Goal: Information Seeking & Learning: Find specific fact

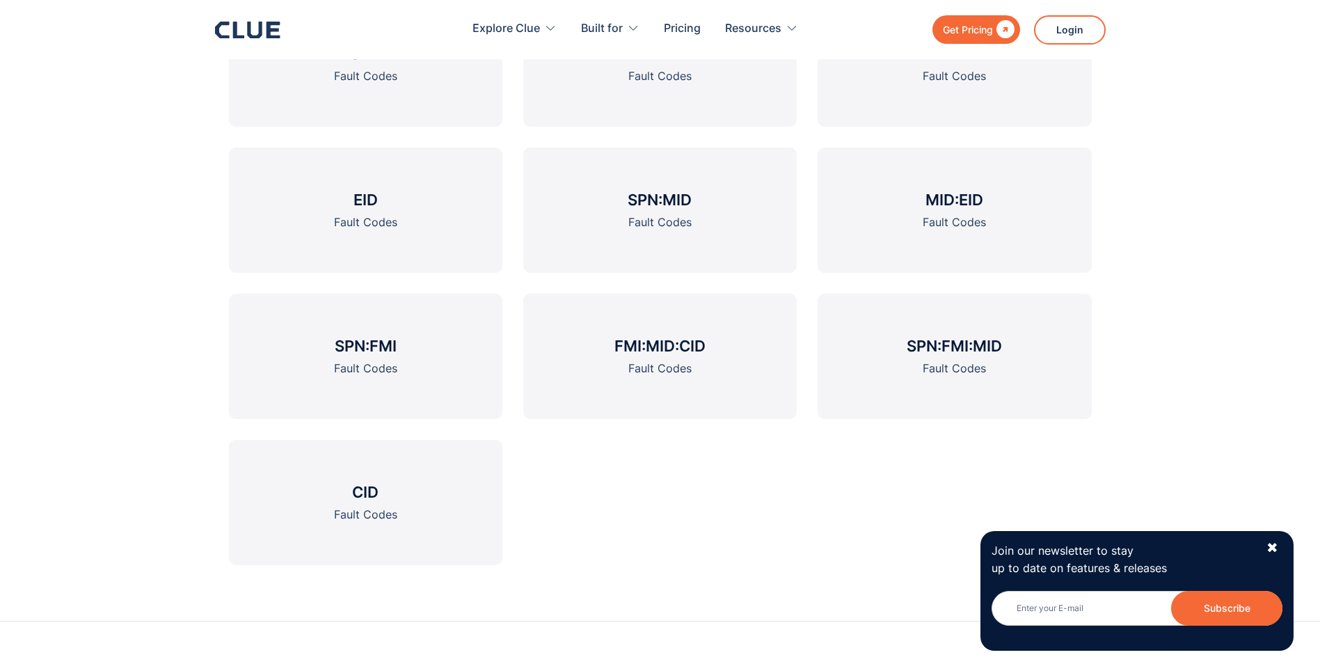
scroll to position [1514, 0]
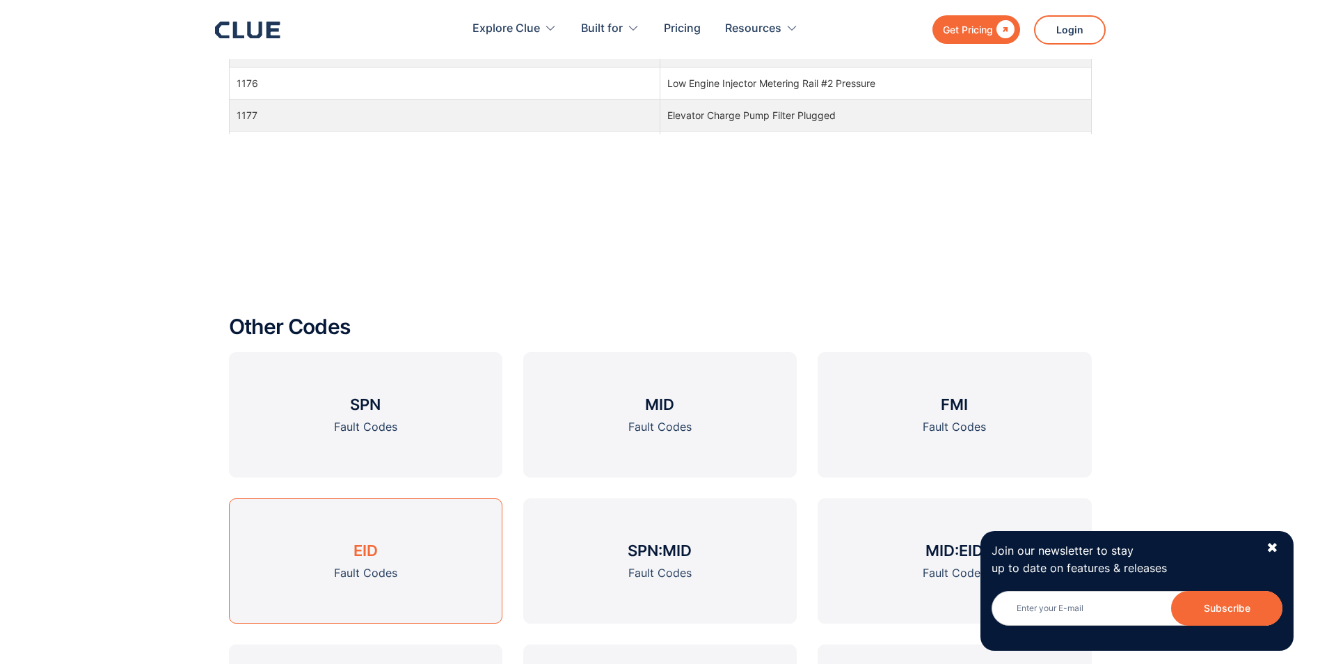
click at [386, 523] on link "EID Fault Codes" at bounding box center [365, 560] width 273 height 125
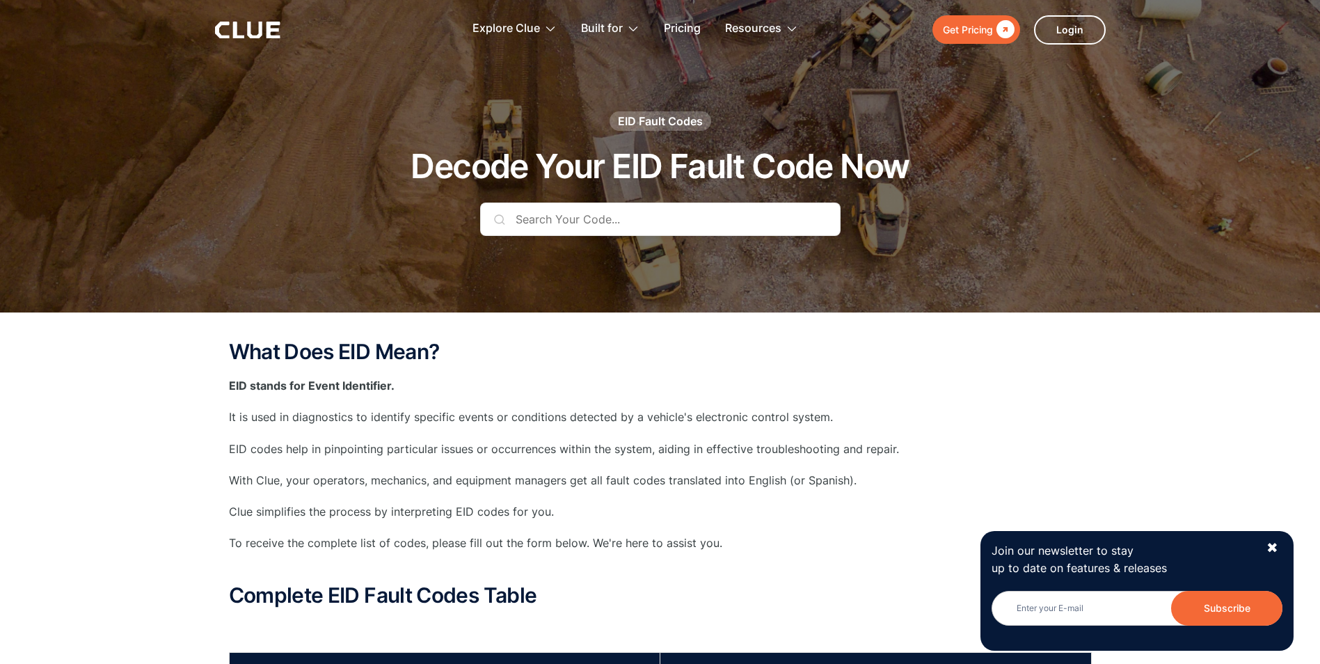
click at [601, 221] on input "text" at bounding box center [660, 219] width 360 height 33
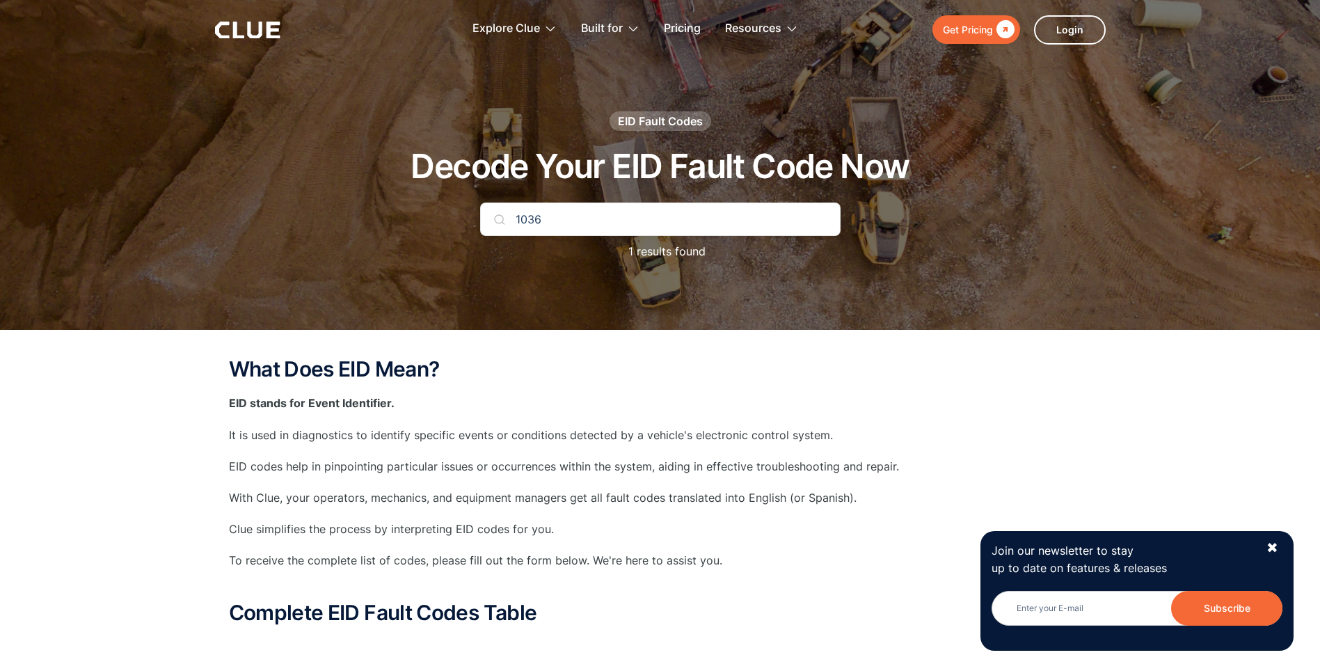
type input "1036"
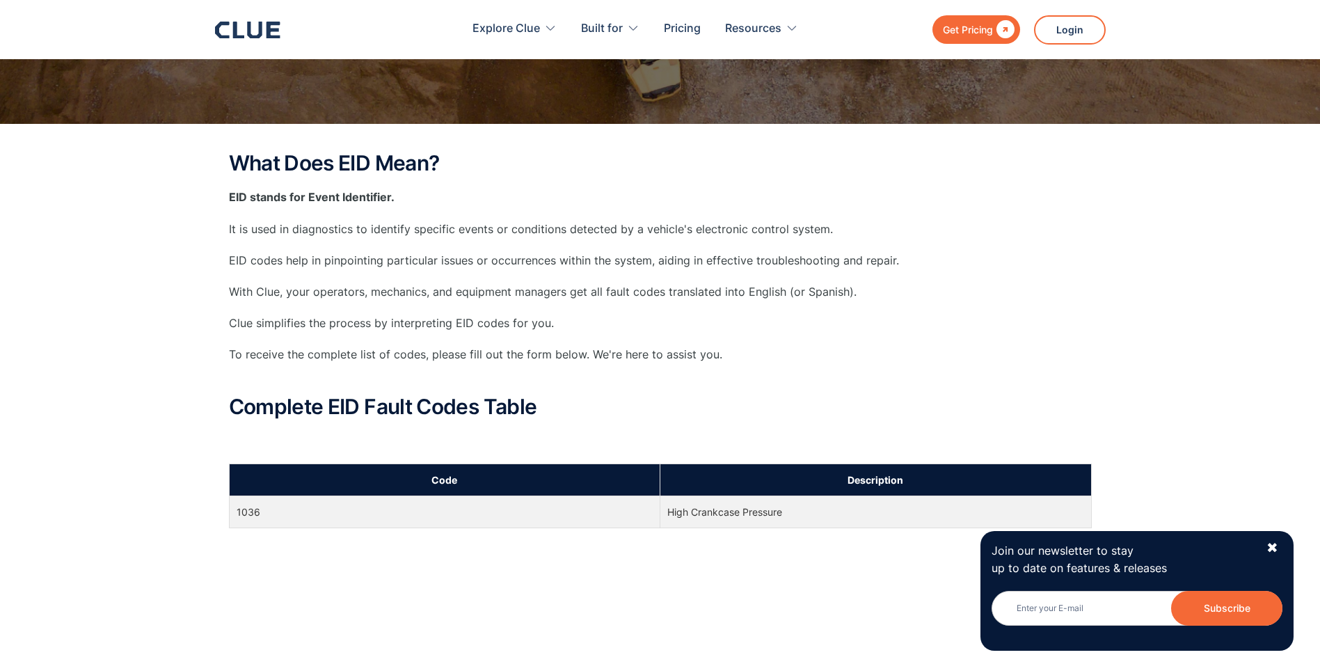
click at [692, 510] on td "High Crankcase Pressure" at bounding box center [875, 512] width 431 height 32
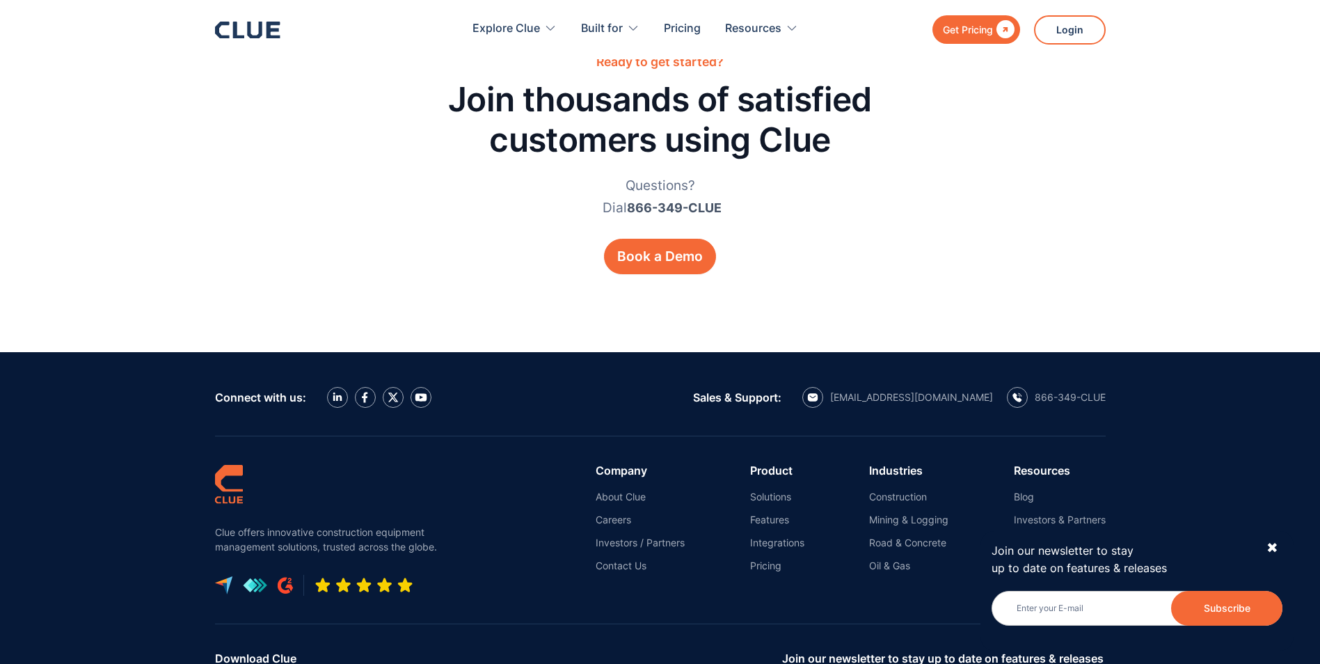
scroll to position [3177, 0]
